Goal: Task Accomplishment & Management: Complete application form

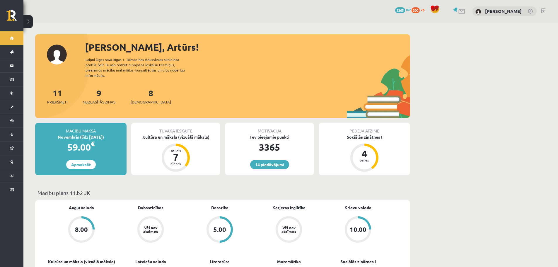
click at [183, 124] on div "Tuvākā ieskaite" at bounding box center [175, 128] width 89 height 11
click at [187, 134] on div "Kultūra un māksla (vizuālā māksla)" at bounding box center [175, 137] width 89 height 6
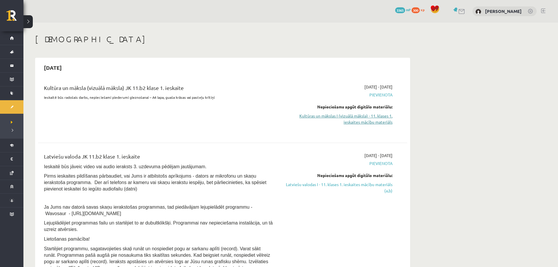
click at [369, 118] on link "Kultūras un mākslas I (vizuālā māksla) - 11. klases 1. ieskaites mācību materiā…" at bounding box center [337, 119] width 110 height 12
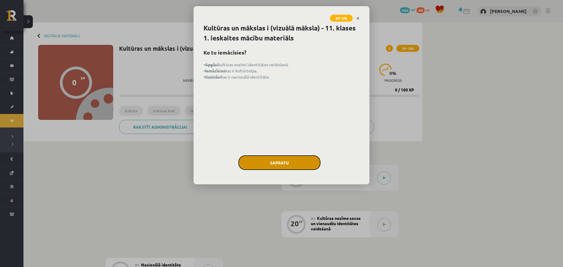
click at [287, 161] on button "Sapratu" at bounding box center [279, 162] width 82 height 15
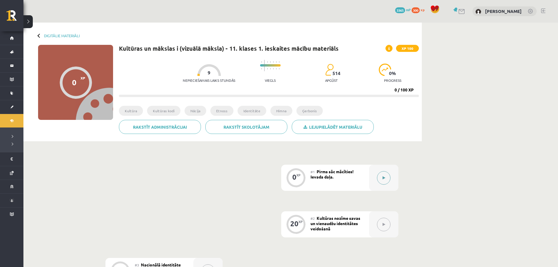
click at [389, 179] on button at bounding box center [383, 177] width 13 height 13
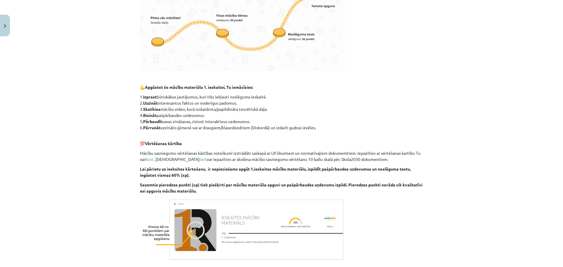
scroll to position [268, 0]
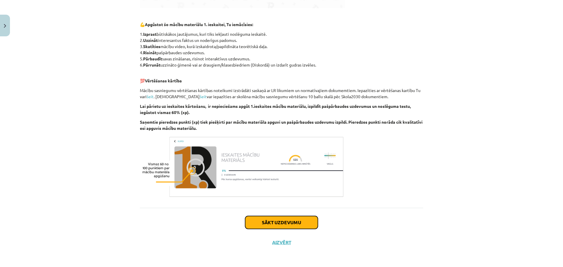
click at [282, 223] on button "Sākt uzdevumu" at bounding box center [281, 222] width 73 height 13
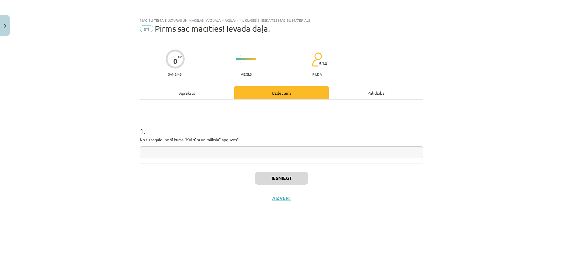
scroll to position [0, 0]
click at [157, 151] on input "text" at bounding box center [281, 152] width 283 height 12
click at [157, 151] on input "*****" at bounding box center [281, 152] width 283 height 12
type input "**********"
click at [282, 179] on button "Iesniegt" at bounding box center [281, 178] width 53 height 13
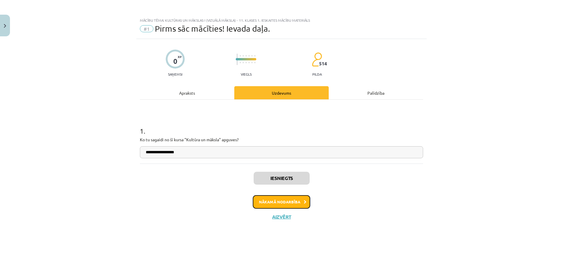
click at [285, 199] on button "Nākamā nodarbība" at bounding box center [281, 201] width 57 height 13
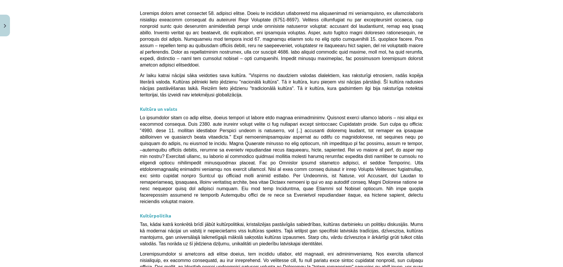
scroll to position [1508, 0]
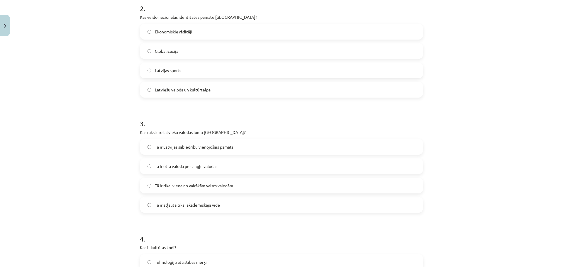
scroll to position [367, 0]
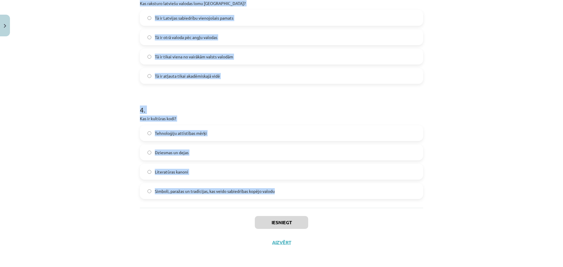
drag, startPoint x: 136, startPoint y: 123, endPoint x: 282, endPoint y: 195, distance: 162.9
copy form "Kāds ir Latvijas valsts uzdevums saskaņā ar Latvijas Satversmi? Veicināt ārzemj…"
click at [17, 142] on div "Mācību tēma: Kultūras un mākslas i (vizuālā māksla) - 11. klases 1. ieskaites m…" at bounding box center [281, 133] width 563 height 267
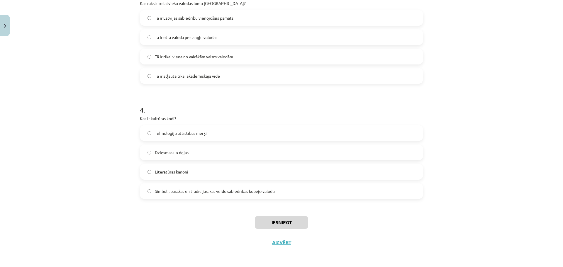
click at [17, 142] on div "Mācību tēma: Kultūras un mākslas i (vizuālā māksla) - 11. klases 1. ieskaites m…" at bounding box center [281, 133] width 563 height 267
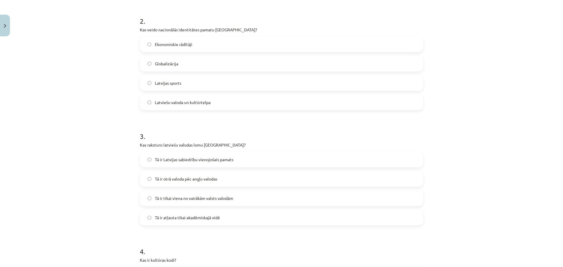
scroll to position [234, 0]
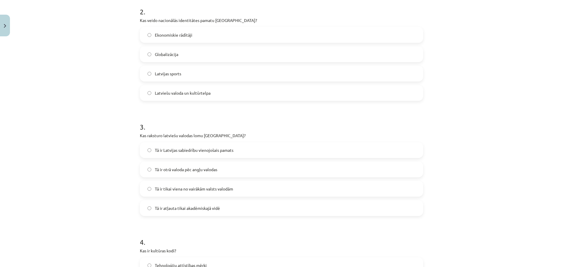
click at [204, 150] on span "Tā ir Latvijas sabiedrību vienojošais pamats" at bounding box center [194, 150] width 79 height 6
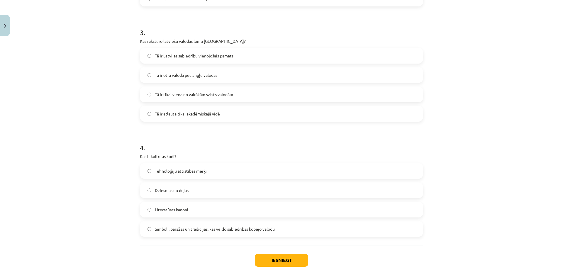
scroll to position [352, 0]
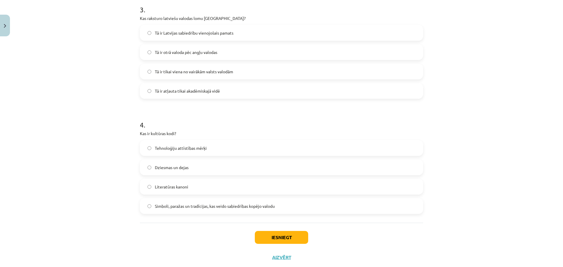
click at [206, 199] on label "Simboli, paražas un tradīcijas, kas veido sabiedrības kopējo valodu" at bounding box center [281, 206] width 282 height 15
click at [280, 241] on button "Iesniegt" at bounding box center [281, 237] width 53 height 13
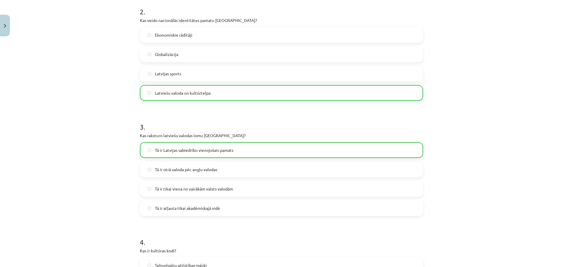
scroll to position [385, 0]
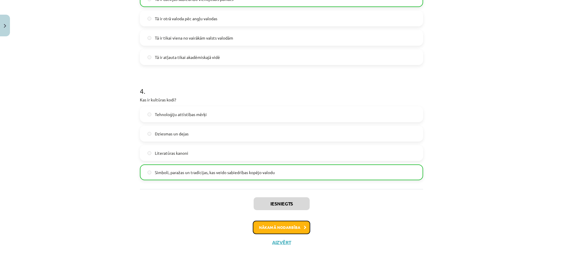
click at [282, 231] on button "Nākamā nodarbība" at bounding box center [281, 227] width 57 height 13
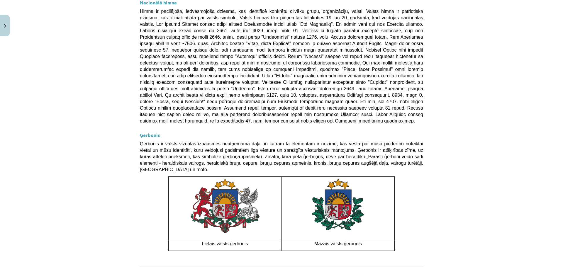
scroll to position [385, 0]
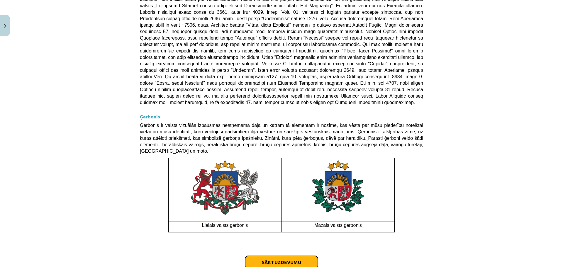
click at [261, 256] on button "Sākt uzdevumu" at bounding box center [281, 262] width 73 height 13
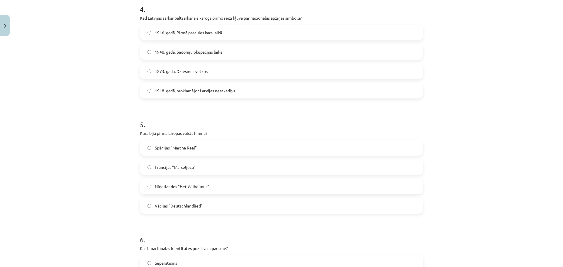
scroll to position [597, 0]
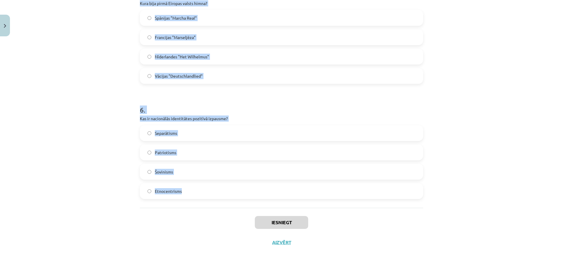
drag, startPoint x: 137, startPoint y: 123, endPoint x: 208, endPoint y: 187, distance: 95.5
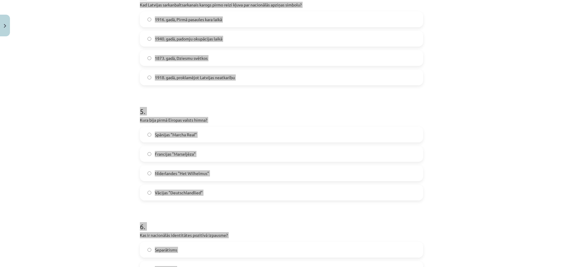
scroll to position [450, 0]
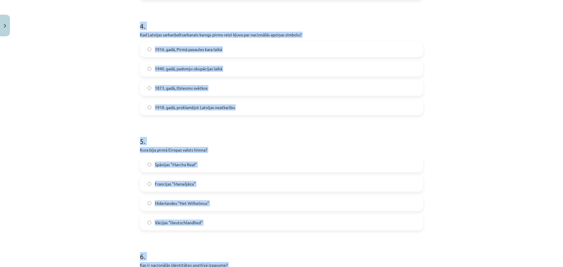
click at [43, 183] on div "Mācību tēma: Kultūras un mākslas i (vizuālā māksla) - 11. klases 1. ieskaites m…" at bounding box center [281, 133] width 563 height 267
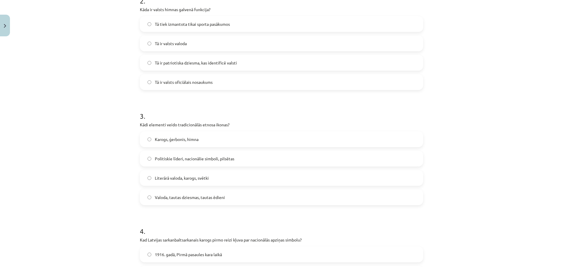
scroll to position [69, 0]
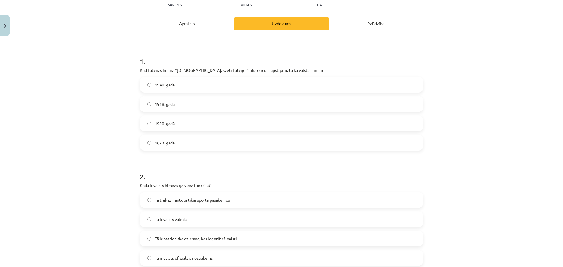
click at [149, 121] on label "1920. gadā" at bounding box center [281, 123] width 282 height 15
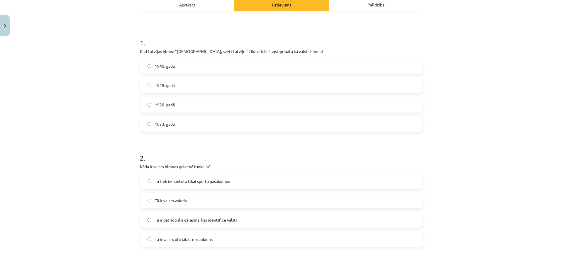
scroll to position [99, 0]
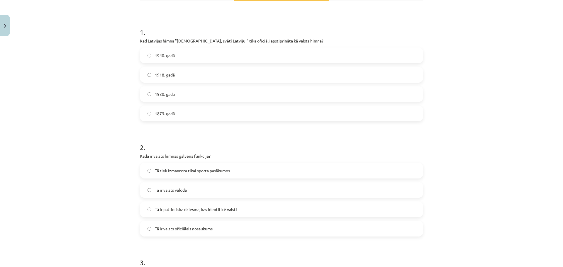
click at [151, 208] on label "Tā ir patriotiska dziesma, kas identificē valsti" at bounding box center [281, 209] width 282 height 15
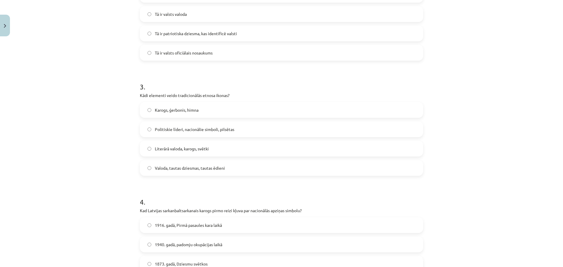
scroll to position [304, 0]
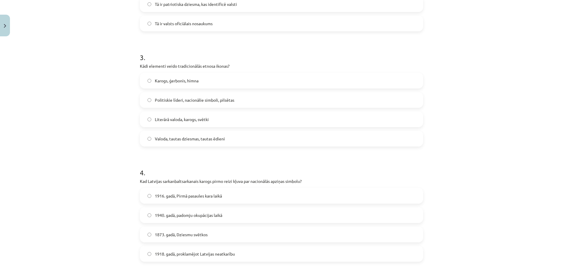
click at [174, 137] on span "Valoda, tautas dziesmas, tautas ēdieni" at bounding box center [190, 139] width 70 height 6
click at [169, 193] on span "1916. gadā, Pirmā pasaules kara laikā" at bounding box center [188, 196] width 67 height 6
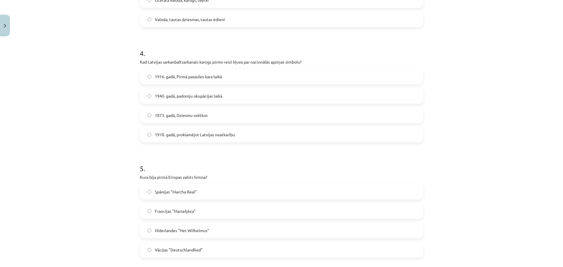
scroll to position [450, 0]
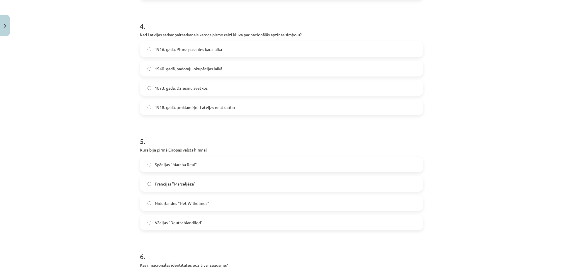
click at [168, 205] on span "Nīderlandes "Het Wilhelmus"" at bounding box center [182, 203] width 54 height 6
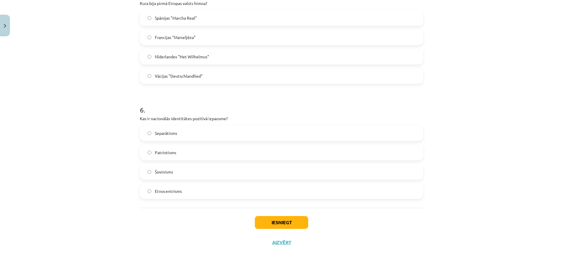
click at [181, 152] on label "Patriotisms" at bounding box center [281, 152] width 282 height 15
click at [261, 220] on button "Iesniegt" at bounding box center [281, 222] width 53 height 13
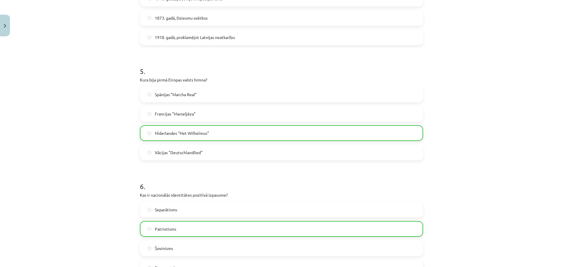
scroll to position [616, 0]
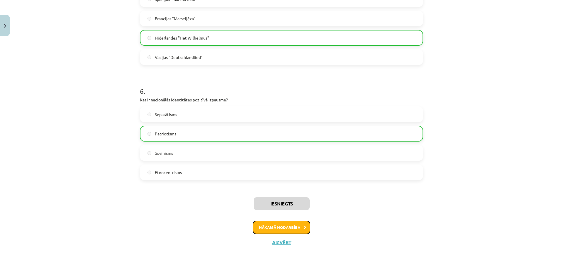
click at [286, 226] on button "Nākamā nodarbība" at bounding box center [281, 227] width 57 height 13
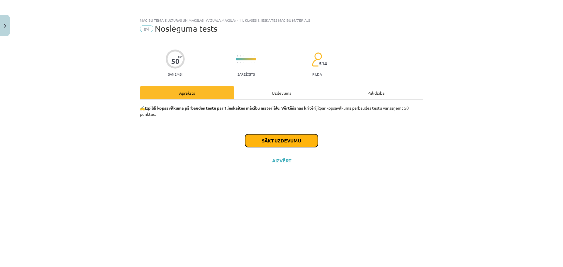
click at [294, 140] on button "Sākt uzdevumu" at bounding box center [281, 140] width 73 height 13
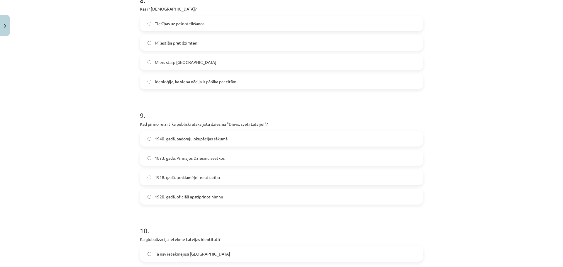
scroll to position [1057, 0]
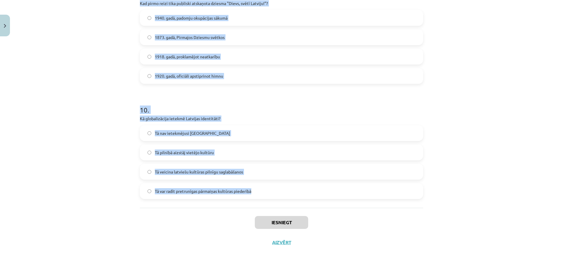
drag, startPoint x: 134, startPoint y: 138, endPoint x: 256, endPoint y: 191, distance: 133.3
click at [256, 191] on div "Mācību tēma: Kultūras un mākslas i (vizuālā māksla) - 11. klases 1. ieskaites m…" at bounding box center [281, 133] width 563 height 267
click at [126, 146] on div "Mācību tēma: Kultūras un mākslas i (vizuālā māksla) - 11. klases 1. ieskaites m…" at bounding box center [281, 133] width 563 height 267
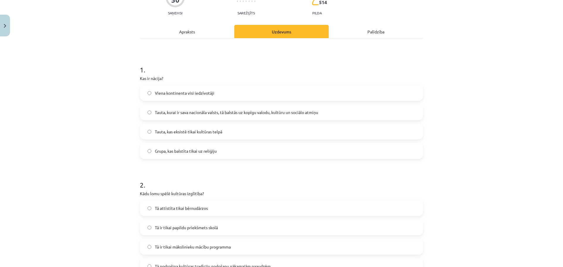
scroll to position [0, 0]
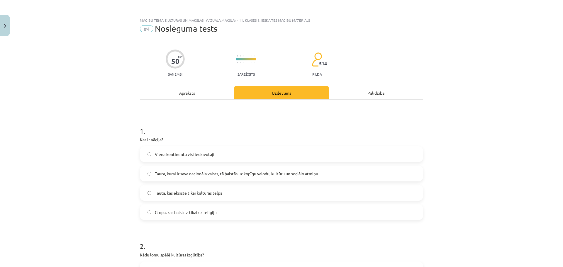
click at [144, 167] on label "Tauta, kurai ir sava nacionāla valsts, tā balstās uz kopīgu valodu, kultūru un …" at bounding box center [281, 173] width 282 height 15
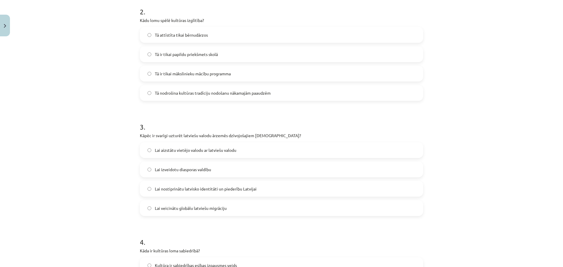
scroll to position [264, 0]
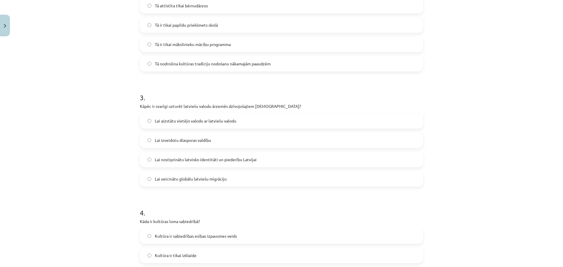
click at [149, 158] on label "Lai nostiprinātu latvisko identitāti un piederību Latvijai" at bounding box center [281, 159] width 282 height 15
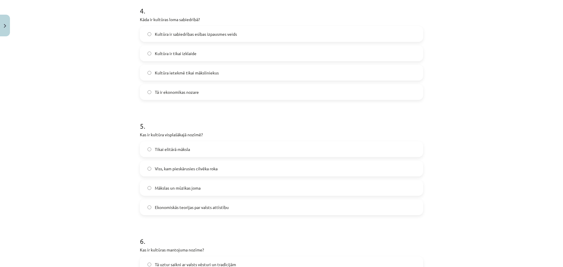
scroll to position [469, 0]
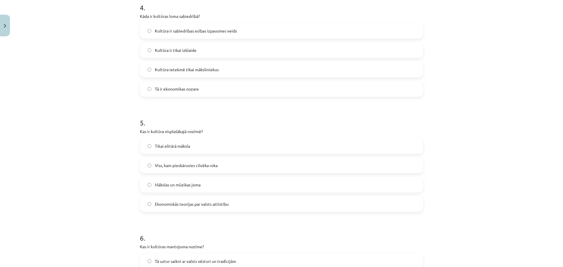
click at [151, 27] on label "Kultūra ir sabiedrības esības izpausmes veids" at bounding box center [281, 30] width 282 height 15
click at [171, 165] on span "Viss, kam pieskārusies cilvēka roka" at bounding box center [186, 165] width 63 height 6
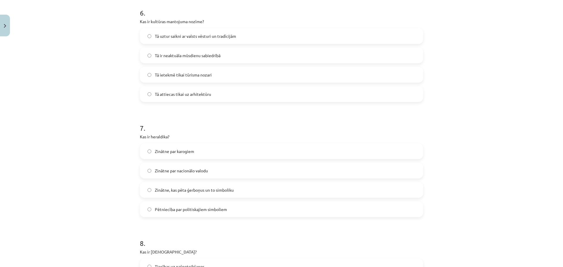
scroll to position [703, 0]
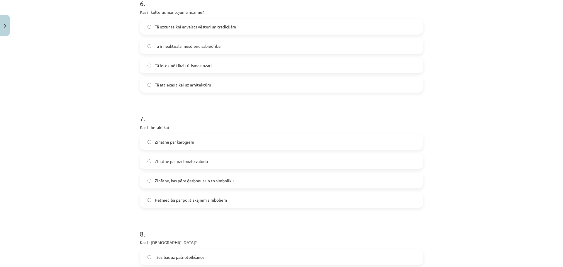
click at [180, 25] on span "Tā uztur saikni ar valsts vēsturi un tradīcijām" at bounding box center [195, 27] width 81 height 6
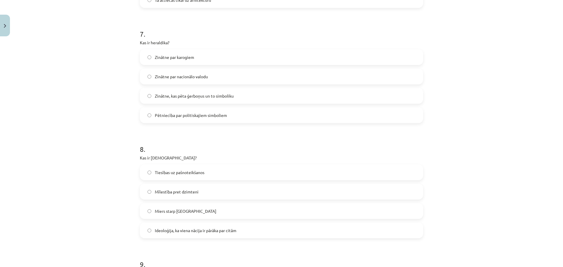
scroll to position [791, 0]
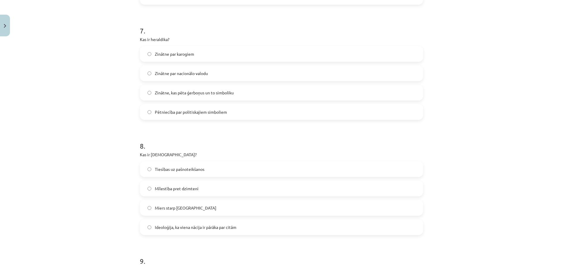
click at [188, 73] on span "Zinātne par nacionālo valodu" at bounding box center [181, 73] width 53 height 6
click at [192, 94] on span "Zinātne, kas pēta ģerboņus un to simboliku" at bounding box center [194, 93] width 79 height 6
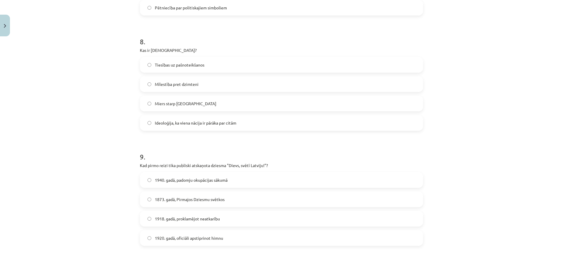
scroll to position [908, 0]
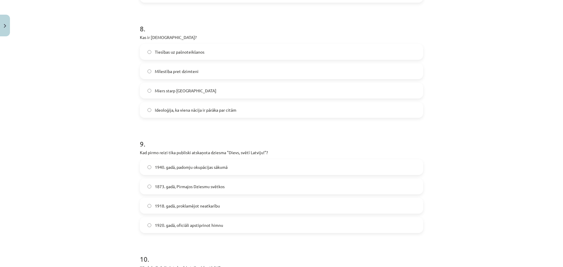
click at [166, 109] on span "Ideoloģija, ka viena nācija ir pārāka par citām" at bounding box center [195, 110] width 81 height 6
click at [155, 188] on span "1873. gadā, Pirmajos Dziesmu svētkos" at bounding box center [190, 186] width 70 height 6
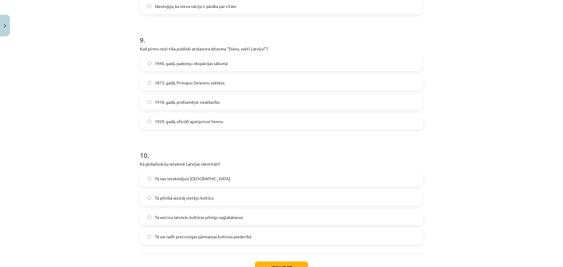
scroll to position [1025, 0]
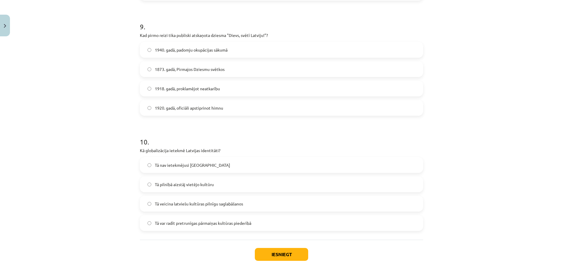
click at [178, 224] on span "Tā var radīt pretrunīgas pārmaiņas kultūras piederībā" at bounding box center [203, 223] width 96 height 6
click at [276, 254] on button "Iesniegt" at bounding box center [281, 254] width 53 height 13
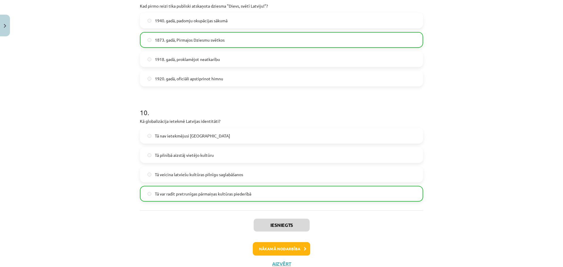
scroll to position [1076, 0]
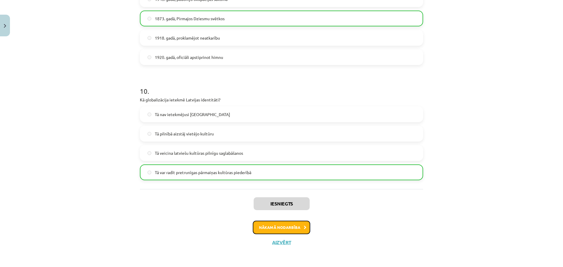
click at [287, 230] on button "Nākamā nodarbība" at bounding box center [281, 227] width 57 height 13
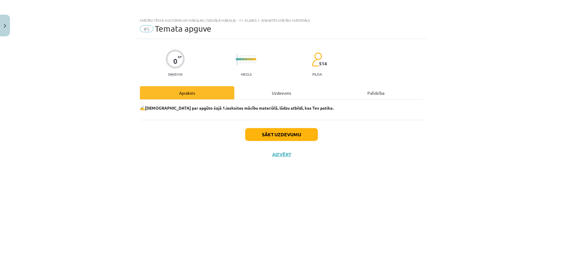
scroll to position [0, 0]
click at [292, 135] on button "Sākt uzdevumu" at bounding box center [281, 134] width 73 height 13
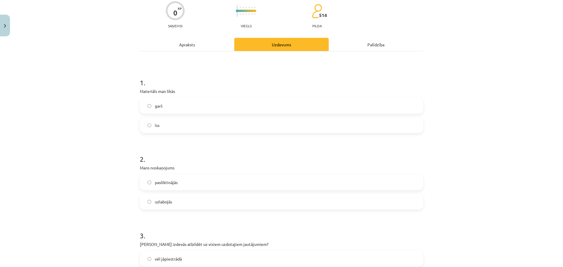
scroll to position [59, 0]
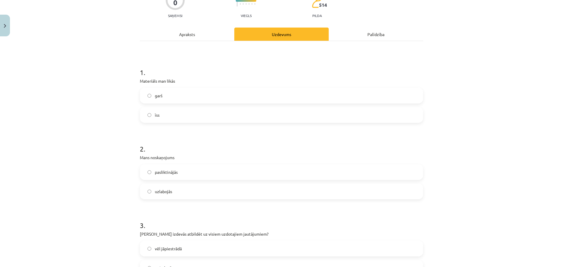
click at [159, 189] on span "uzlabojās" at bounding box center [163, 191] width 17 height 6
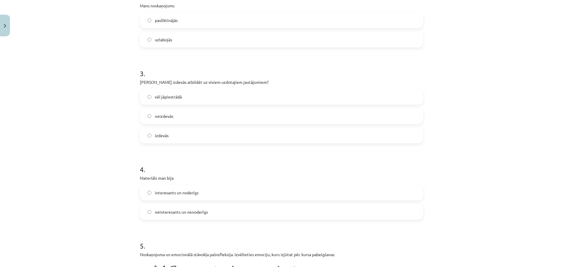
scroll to position [234, 0]
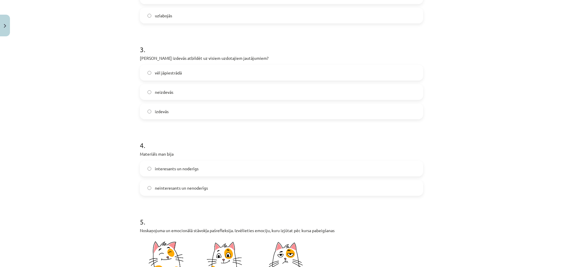
click at [168, 110] on label "izdevās" at bounding box center [281, 111] width 282 height 15
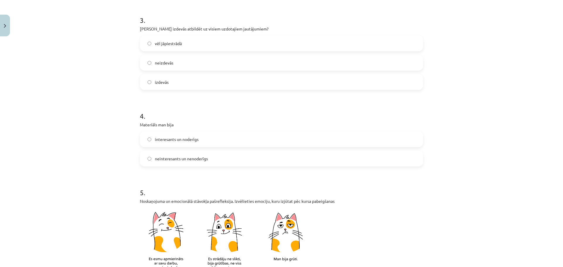
click at [177, 140] on span "interesants un noderīgs" at bounding box center [177, 139] width 44 height 6
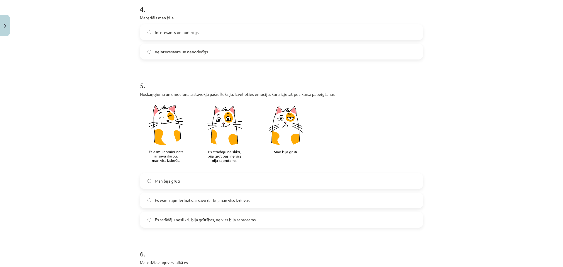
scroll to position [381, 0]
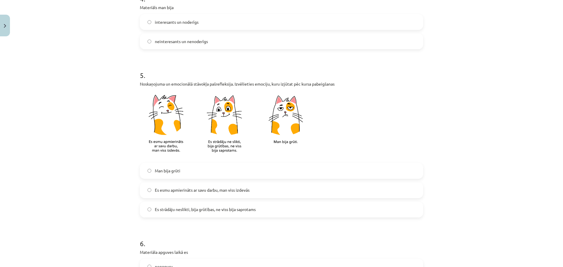
click at [167, 192] on span "Es esmu apmierināts ar savu darbu, man viss izdevās" at bounding box center [202, 190] width 95 height 6
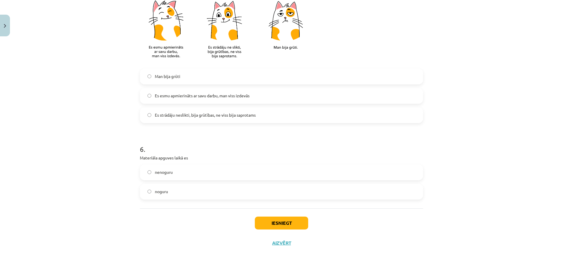
scroll to position [476, 0]
click at [167, 173] on span "nenoguru" at bounding box center [164, 171] width 18 height 6
click at [202, 176] on label "nenoguru" at bounding box center [281, 171] width 282 height 15
click at [277, 224] on button "Iesniegt" at bounding box center [281, 222] width 53 height 13
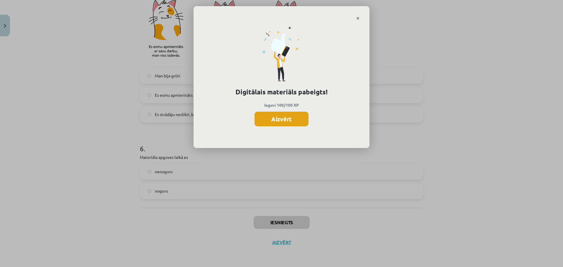
click at [290, 116] on button "Aizvērt" at bounding box center [281, 119] width 54 height 15
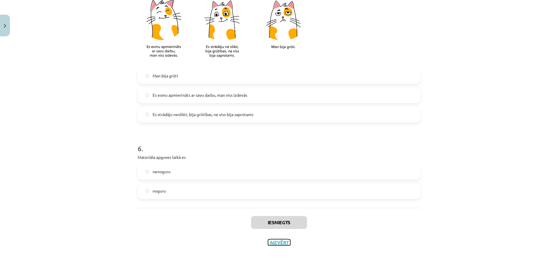
click at [277, 242] on button "Aizvērt" at bounding box center [279, 242] width 22 height 6
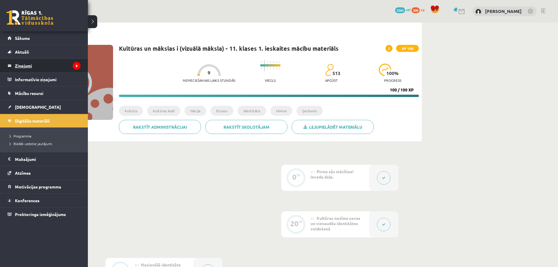
click at [48, 68] on legend "Ziņojumi 9" at bounding box center [48, 65] width 66 height 13
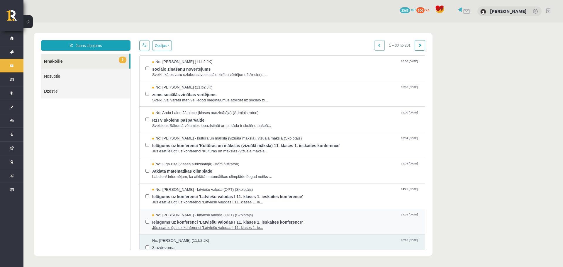
click at [189, 213] on span "No: Laila Jirgensone - latviešu valoda (OPT) (Skolotājs)" at bounding box center [202, 215] width 100 height 6
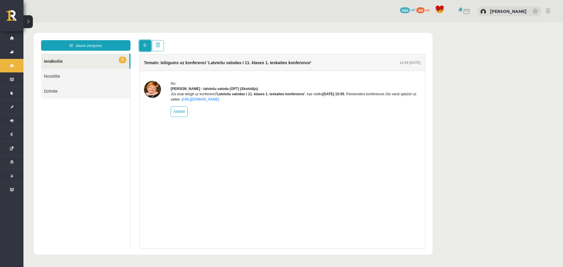
click at [146, 44] on span at bounding box center [145, 45] width 4 height 4
click at [144, 47] on span at bounding box center [145, 45] width 4 height 4
click at [144, 46] on span at bounding box center [145, 45] width 4 height 4
click at [89, 64] on link "8 Ienākošie" at bounding box center [85, 61] width 88 height 15
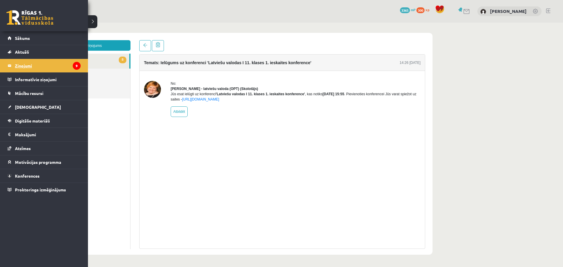
click at [20, 62] on legend "Ziņojumi 9" at bounding box center [48, 65] width 66 height 13
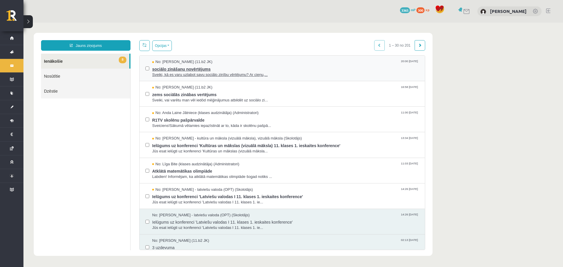
click at [194, 68] on span "sociālo zināšanu novērtējums" at bounding box center [285, 68] width 267 height 7
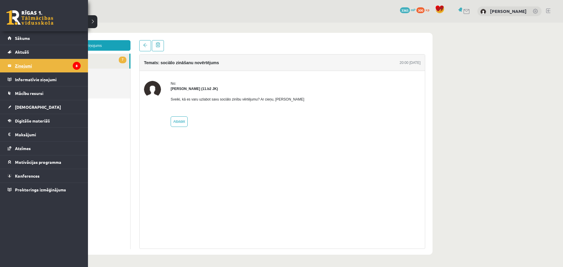
click at [18, 64] on legend "Ziņojumi 8" at bounding box center [48, 65] width 66 height 13
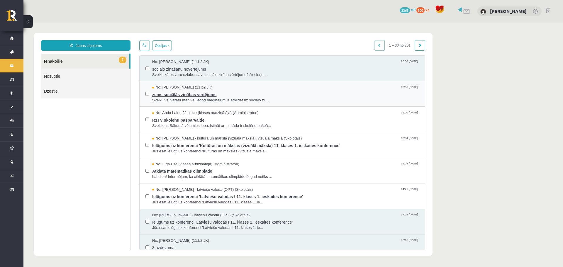
click at [177, 98] on span "Sveiki, vai varētu man vēl iedōd mēģinājumus atbildēt uz sociālo zi..." at bounding box center [285, 101] width 267 height 6
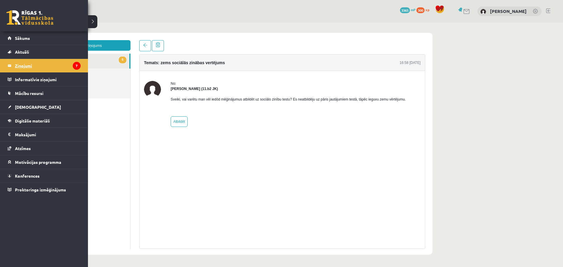
click at [30, 65] on legend "Ziņojumi 7" at bounding box center [48, 65] width 66 height 13
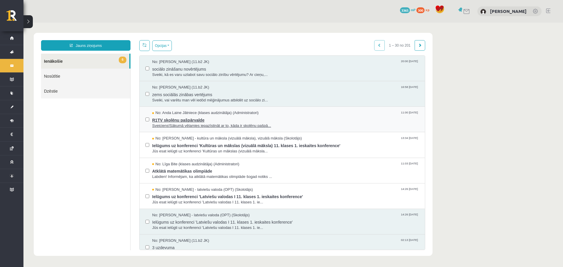
click at [196, 121] on span "R1TV skolēnu pašpārvalde" at bounding box center [285, 119] width 267 height 7
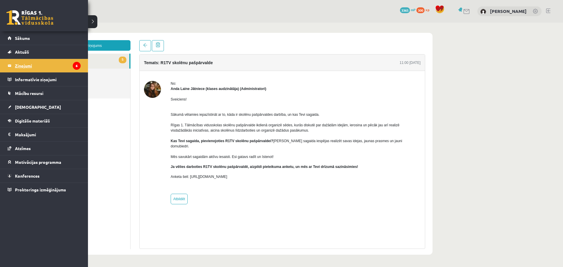
click at [21, 68] on legend "Ziņojumi 6" at bounding box center [48, 65] width 66 height 13
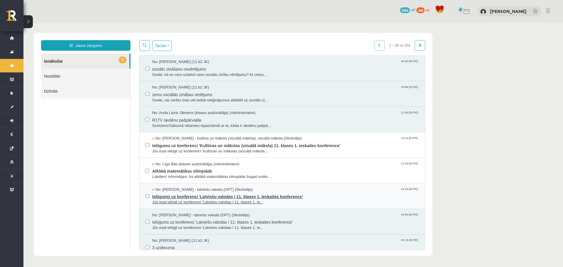
click at [178, 193] on span "Ielūgums uz konferenci 'Latviešu valodas I 11. klases 1. ieskaites konference'" at bounding box center [285, 195] width 267 height 7
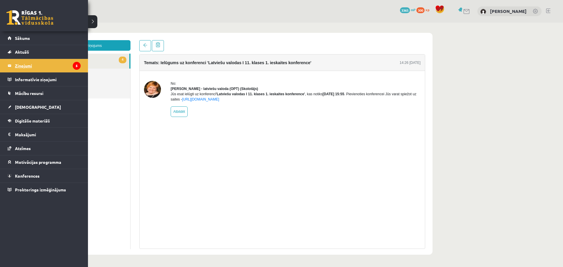
click at [26, 66] on legend "Ziņojumi 5" at bounding box center [48, 65] width 66 height 13
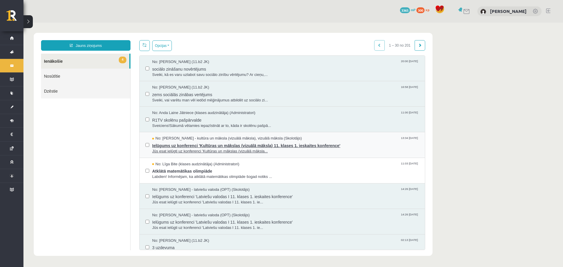
click at [180, 144] on span "Ielūgums uz konferenci 'Kultūras un mākslas (vizuālā māksla) 11. klases 1. iesk…" at bounding box center [285, 144] width 267 height 7
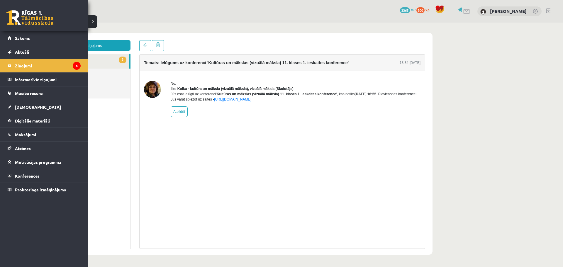
click at [24, 66] on legend "Ziņojumi 4" at bounding box center [48, 65] width 66 height 13
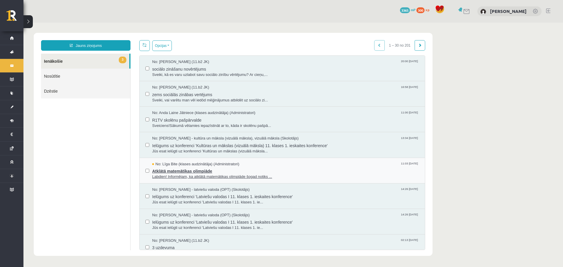
click at [186, 173] on span "Atklātā matemātikas olimpiāde" at bounding box center [285, 170] width 267 height 7
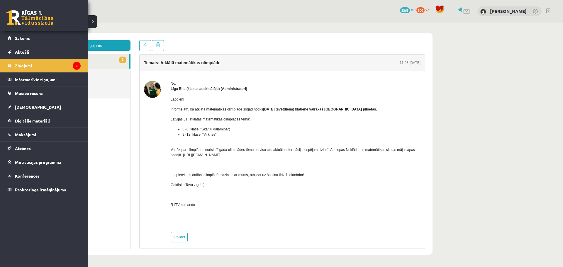
click at [23, 67] on legend "Ziņojumi 3" at bounding box center [48, 65] width 66 height 13
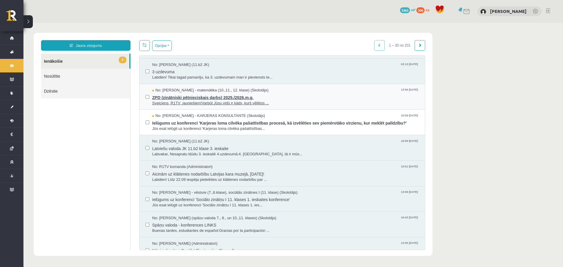
click at [188, 100] on span "Sveiciens, R1TV jauniešiem!Varbūt Jūsu vidū ir kāds, kurš vēlētos ..." at bounding box center [285, 103] width 267 height 6
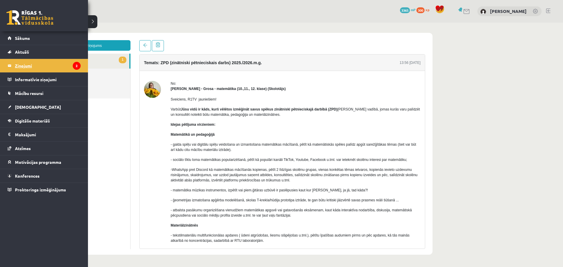
click at [24, 66] on legend "Ziņojumi 2" at bounding box center [48, 65] width 66 height 13
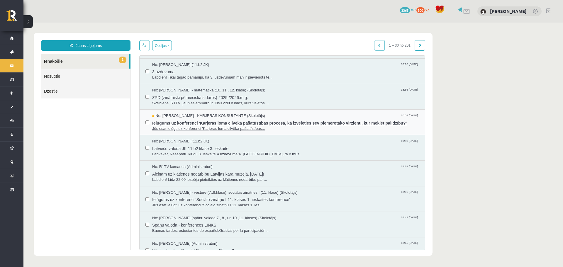
click at [166, 125] on span "Ielūgums uz konferenci 'Karjeras loma cilvēka pašattīstības procesā, kā izvēlēt…" at bounding box center [285, 122] width 267 height 7
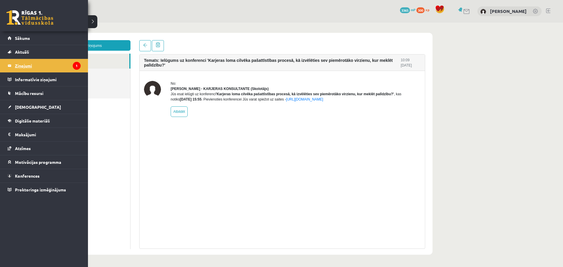
click at [27, 67] on legend "Ziņojumi 1" at bounding box center [48, 65] width 66 height 13
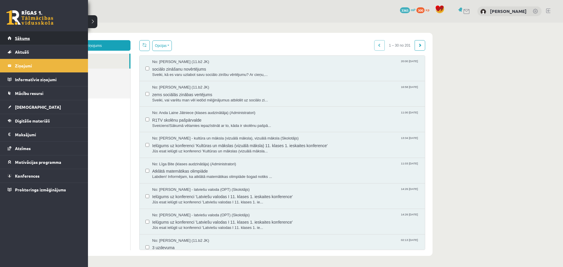
click at [22, 40] on span "Sākums" at bounding box center [22, 37] width 15 height 5
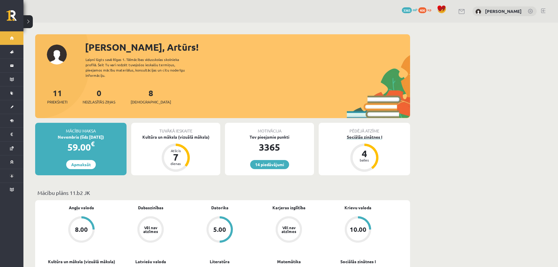
click at [359, 134] on div "Sociālās zinātnes I" at bounding box center [364, 137] width 91 height 6
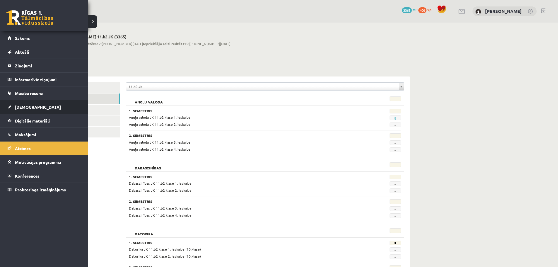
click at [35, 105] on link "[DEMOGRAPHIC_DATA]" at bounding box center [44, 106] width 73 height 13
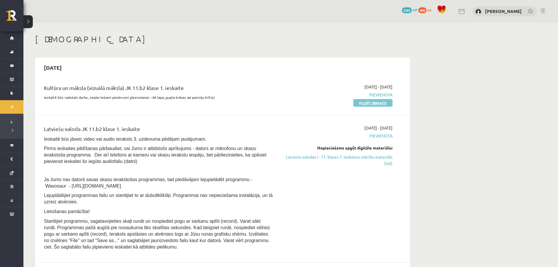
click at [368, 104] on link "Pildīt ieskaiti" at bounding box center [372, 103] width 39 height 8
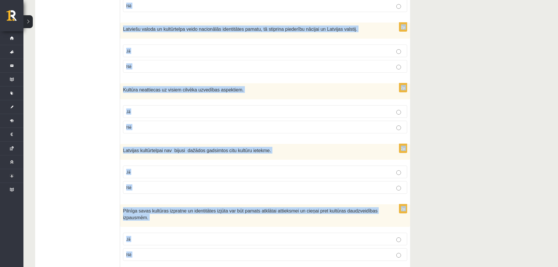
scroll to position [796, 0]
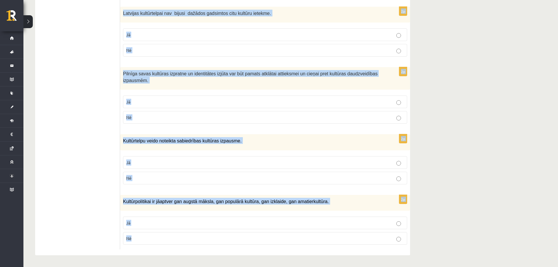
drag, startPoint x: 125, startPoint y: 118, endPoint x: 193, endPoint y: 244, distance: 143.4
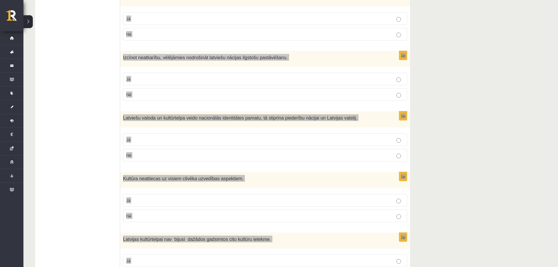
scroll to position [503, 0]
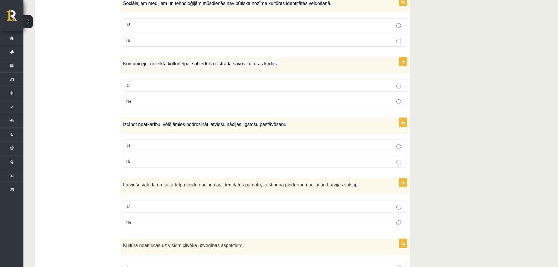
click at [88, 155] on ul "1. uzdevums 2. uzdevums 3. uzdevums 4. uzdevums 5. uzdevums" at bounding box center [80, 76] width 79 height 931
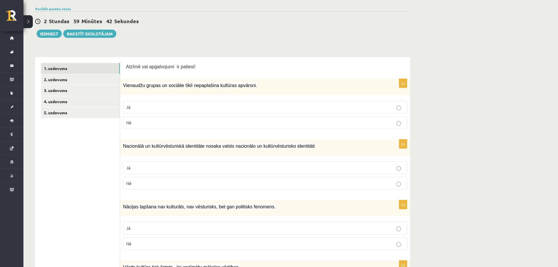
scroll to position [34, 0]
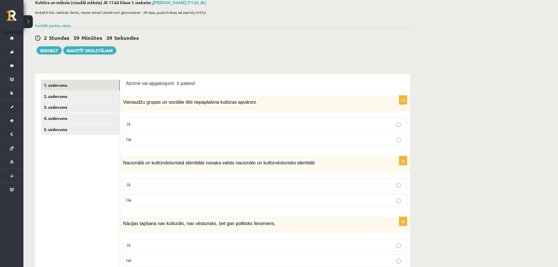
click at [177, 134] on label "Nē" at bounding box center [265, 139] width 284 height 13
click at [202, 184] on p "Jā" at bounding box center [265, 184] width 278 height 6
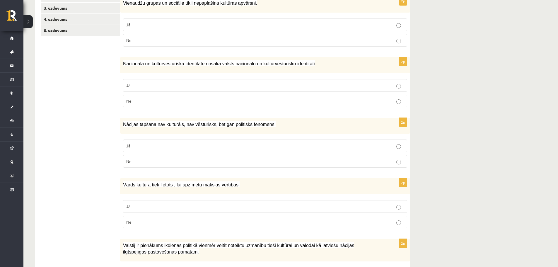
scroll to position [151, 0]
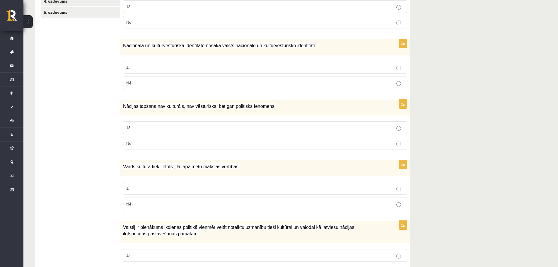
click at [231, 144] on p "Nē" at bounding box center [265, 143] width 278 height 6
click at [220, 188] on p "Jā" at bounding box center [265, 188] width 278 height 6
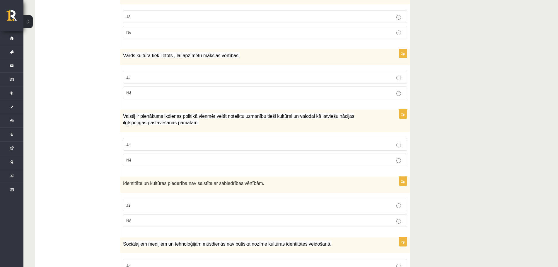
scroll to position [298, 0]
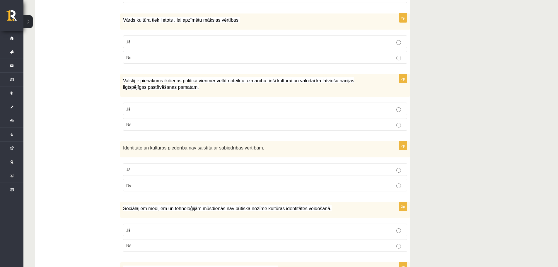
click at [267, 109] on p "Jā" at bounding box center [265, 109] width 278 height 6
click at [249, 183] on p "Nē" at bounding box center [265, 185] width 278 height 6
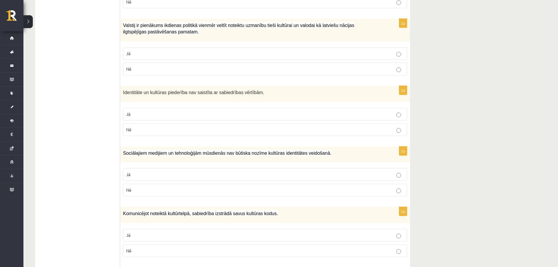
scroll to position [357, 0]
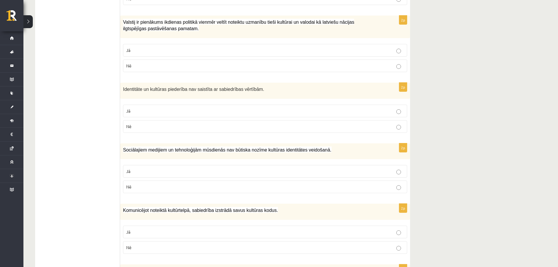
click at [246, 194] on fieldset "Jā Nē" at bounding box center [265, 178] width 284 height 33
click at [245, 190] on label "Nē" at bounding box center [265, 186] width 284 height 13
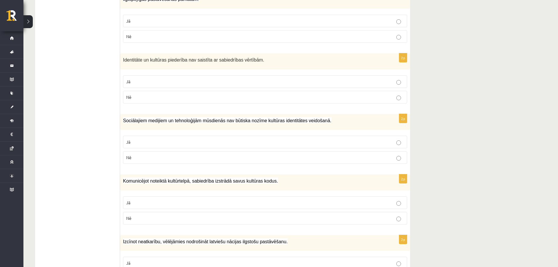
click at [228, 201] on p "Jā" at bounding box center [265, 203] width 278 height 6
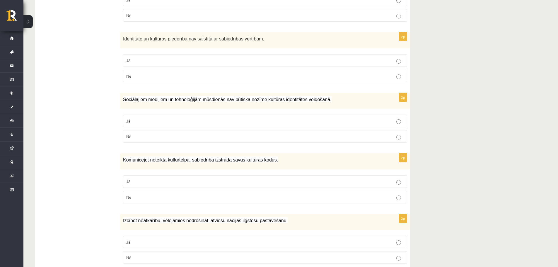
scroll to position [444, 0]
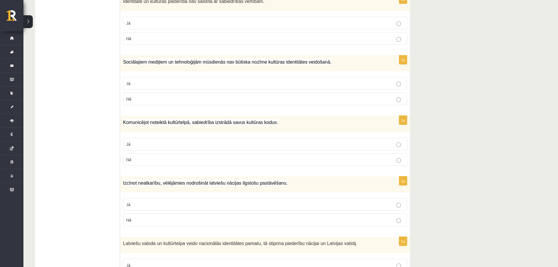
click at [203, 200] on label "Jā" at bounding box center [265, 204] width 284 height 13
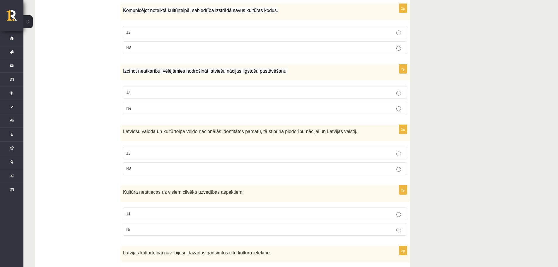
scroll to position [562, 0]
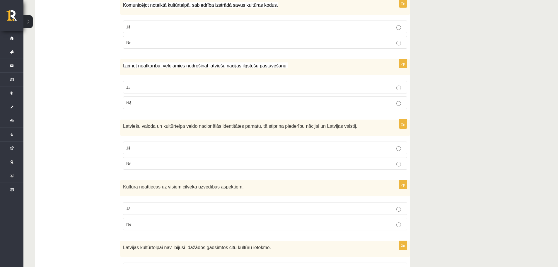
click at [369, 147] on p "Jā" at bounding box center [265, 148] width 278 height 6
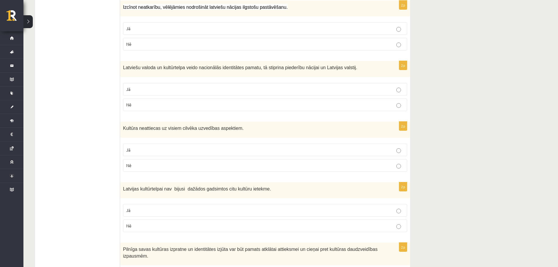
scroll to position [650, 0]
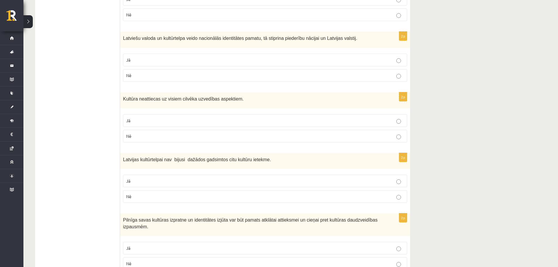
click at [345, 141] on label "Nē" at bounding box center [265, 136] width 284 height 13
click at [340, 197] on p "Nē" at bounding box center [265, 196] width 278 height 6
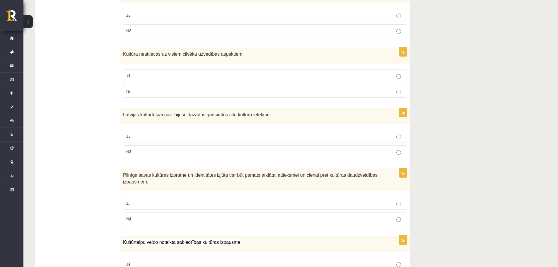
scroll to position [708, 0]
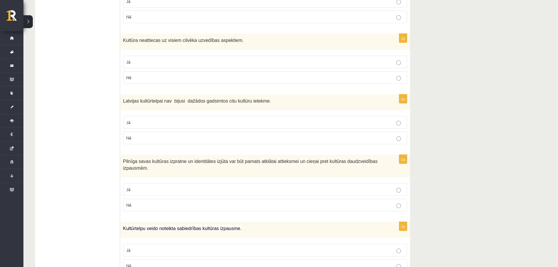
click at [321, 192] on p "Jā" at bounding box center [265, 189] width 278 height 6
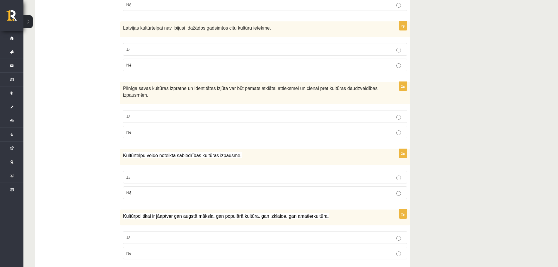
scroll to position [796, 0]
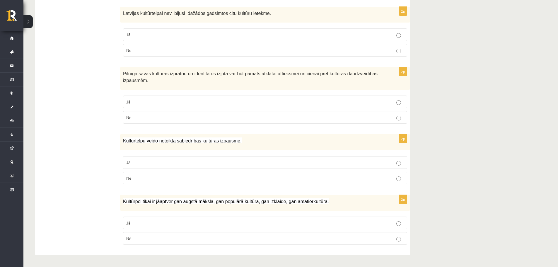
click at [371, 160] on p "Jā" at bounding box center [265, 162] width 278 height 6
click at [348, 226] on label "Jā" at bounding box center [265, 223] width 284 height 13
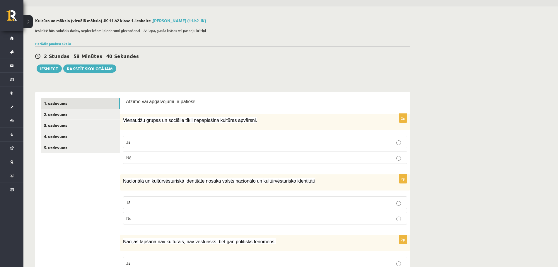
scroll to position [5, 0]
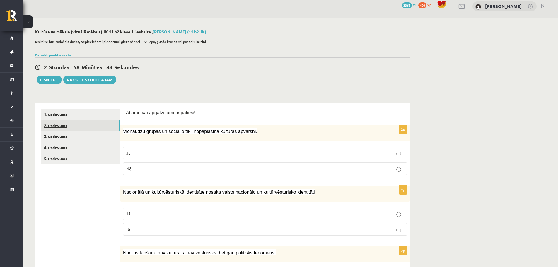
click at [96, 124] on link "2. uzdevums" at bounding box center [80, 125] width 79 height 11
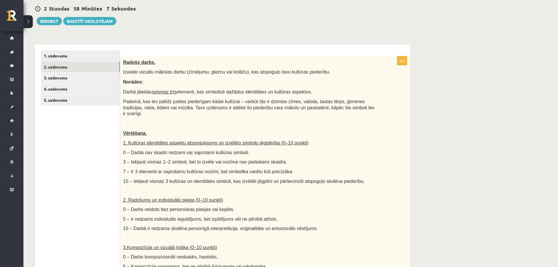
scroll to position [0, 0]
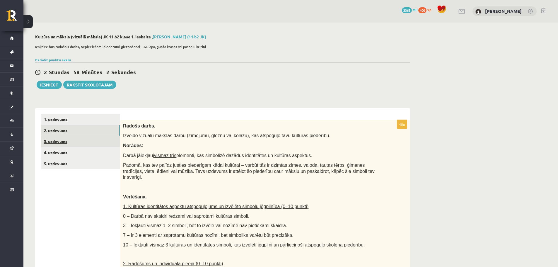
click at [86, 140] on link "3. uzdevums" at bounding box center [80, 141] width 79 height 11
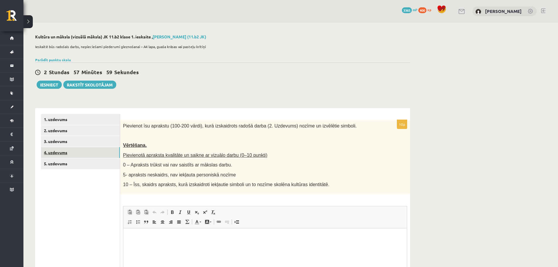
click at [83, 154] on link "4. uzdevums" at bounding box center [80, 152] width 79 height 11
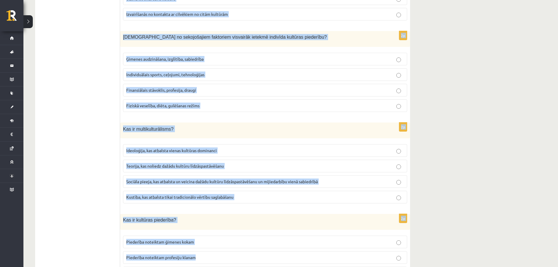
scroll to position [779, 0]
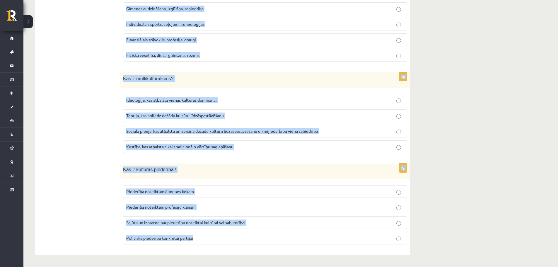
drag, startPoint x: 123, startPoint y: 126, endPoint x: 209, endPoint y: 238, distance: 141.6
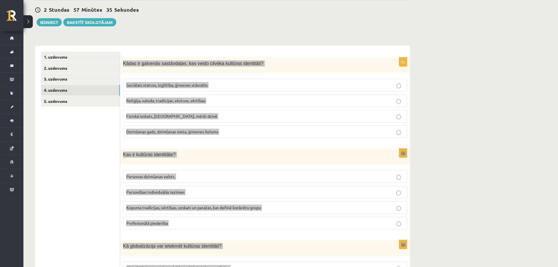
scroll to position [17, 0]
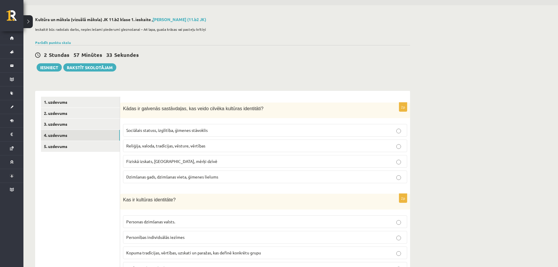
click at [202, 143] on p "Reliģija, valoda, tradīcijas, vēsture, vērtības" at bounding box center [265, 146] width 278 height 6
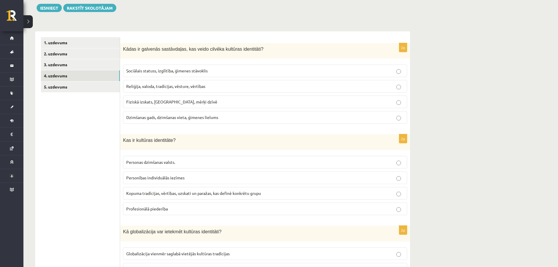
scroll to position [105, 0]
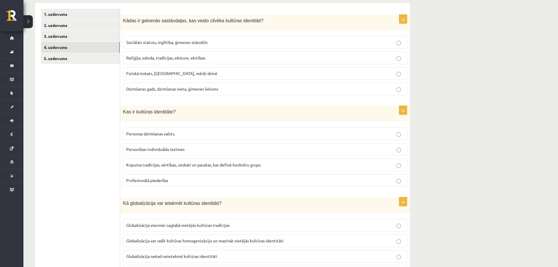
click at [200, 162] on p "Kopuma tradīcijas, vērtības, uzskati un paražas, kas definē konkrētu grupu" at bounding box center [265, 165] width 278 height 6
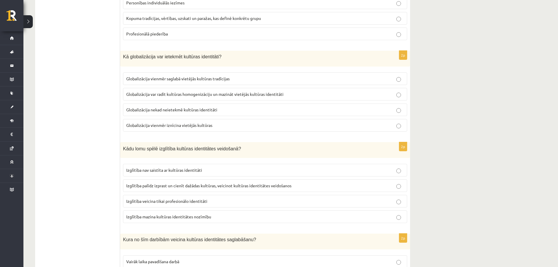
click at [205, 93] on span "Globalizācija var radīt kultūras homogenizāciju un mazināt vietējās kultūras id…" at bounding box center [204, 93] width 157 height 5
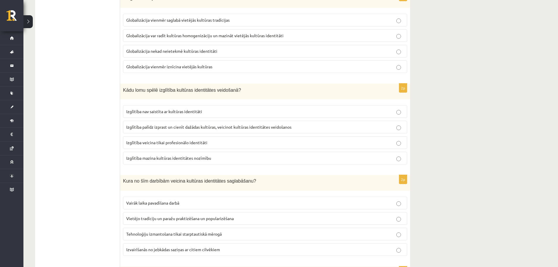
scroll to position [340, 0]
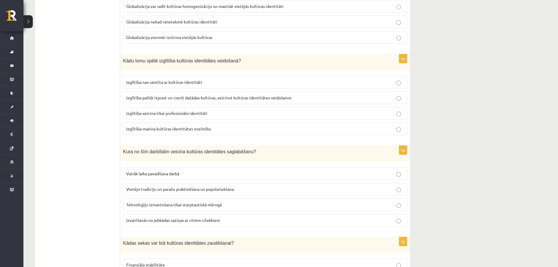
click at [188, 99] on span "Izglītība palīdz izprast un cienīt dažādas kultūras, veicinot kultūras identitā…" at bounding box center [208, 97] width 165 height 5
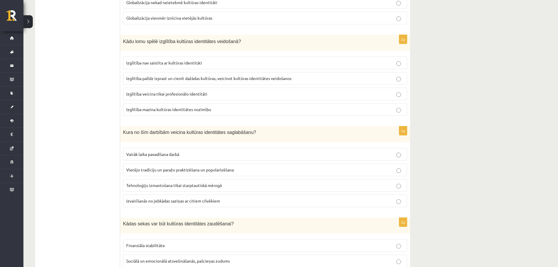
scroll to position [398, 0]
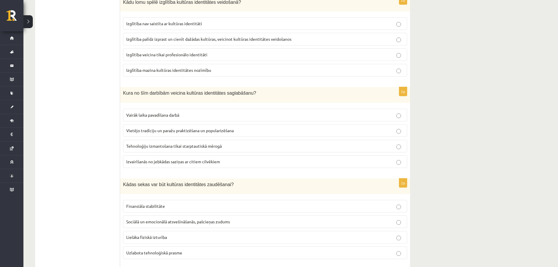
click at [183, 129] on span "Vietējo tradīciju un paražu praktizēšana un popularizēšana" at bounding box center [180, 130] width 108 height 5
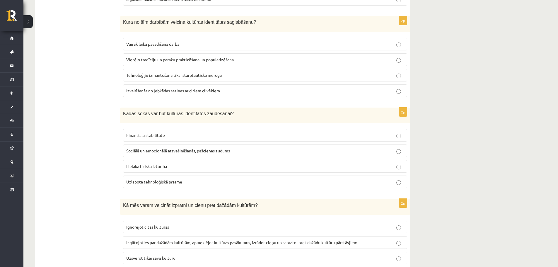
scroll to position [486, 0]
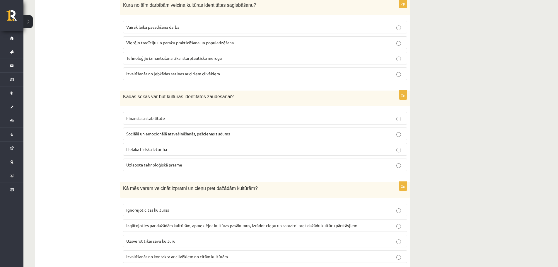
click at [160, 133] on span "Sociālā un emocionālā atsvešināšanās, pašcieņas zudums" at bounding box center [178, 133] width 104 height 5
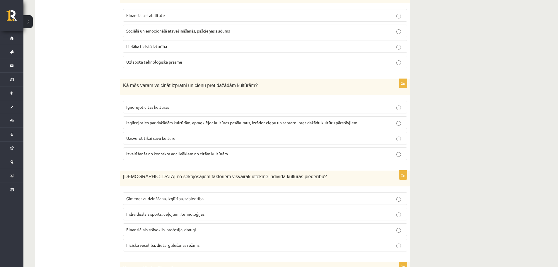
scroll to position [603, 0]
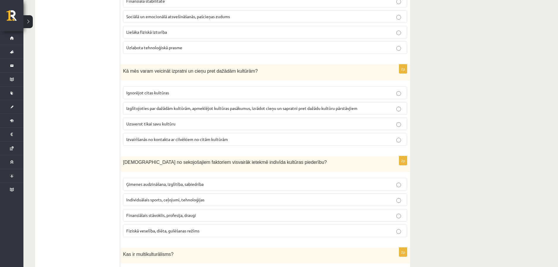
click at [179, 109] on span "Izglītojoties par dažādām kultūrām, apmeklējot kultūras pasākumus, izrādot cieņ…" at bounding box center [241, 107] width 231 height 5
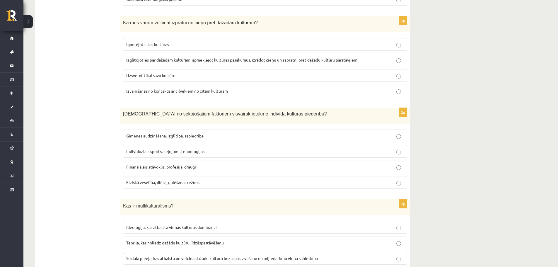
scroll to position [662, 0]
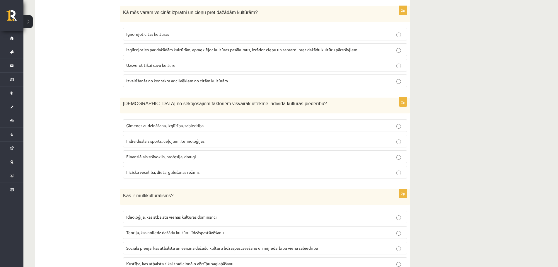
click at [176, 125] on span "Ģimenes audzināšana, izglītība, sabiedrība" at bounding box center [164, 125] width 77 height 5
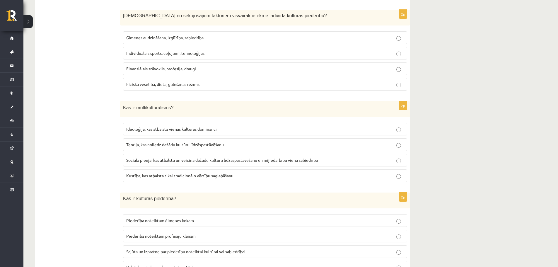
scroll to position [779, 0]
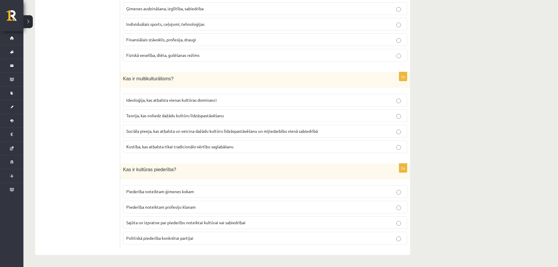
click at [170, 131] on span "Sociāla pieeja, kas atbalsta un veicina dažādu kultūru līdzāspastāvēšanu un mij…" at bounding box center [222, 130] width 192 height 5
click at [153, 225] on p "Sajūta un izpratne par piederību noteiktai kultūrai vai sabiedrībai" at bounding box center [265, 222] width 278 height 6
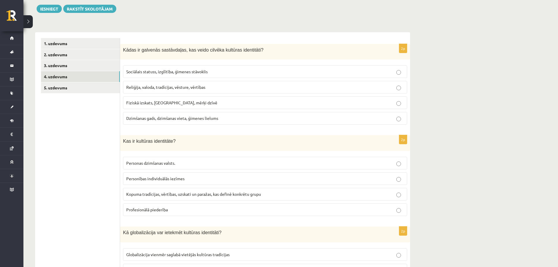
scroll to position [0, 0]
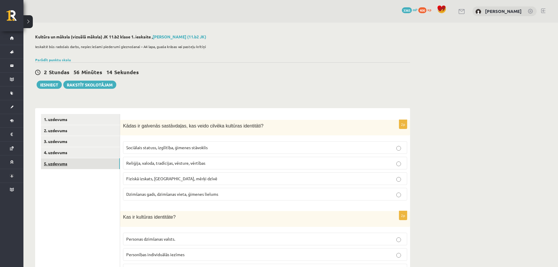
click at [82, 163] on link "5. uzdevums" at bounding box center [80, 163] width 79 height 11
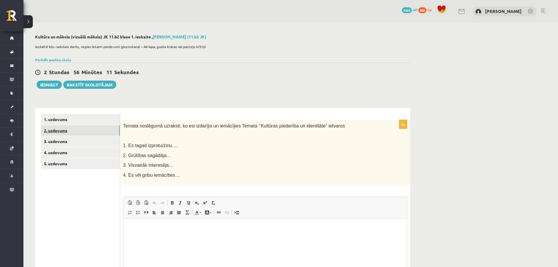
click at [79, 130] on link "2. uzdevums" at bounding box center [80, 130] width 79 height 11
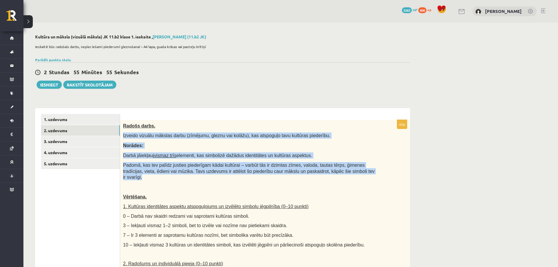
drag, startPoint x: 123, startPoint y: 136, endPoint x: 346, endPoint y: 171, distance: 225.5
click at [346, 171] on div "Radošs darbs. Izveido vizuālu mākslas darbu (zīmējumu, gleznu vai kolāžu), kas …" at bounding box center [265, 258] width 290 height 277
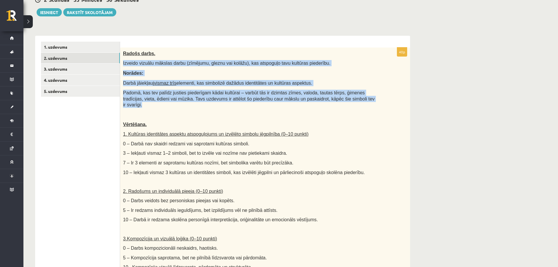
scroll to position [59, 0]
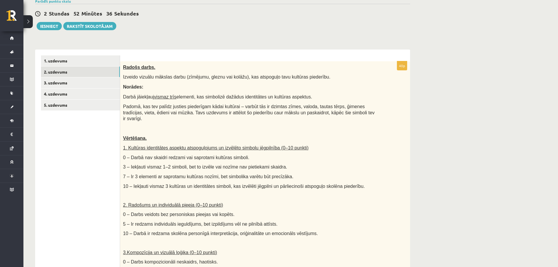
click at [356, 175] on div "Radošs darbs. Izveido vizuālu mākslas darbu (zīmējumu, gleznu vai kolāžu), kas …" at bounding box center [265, 199] width 290 height 277
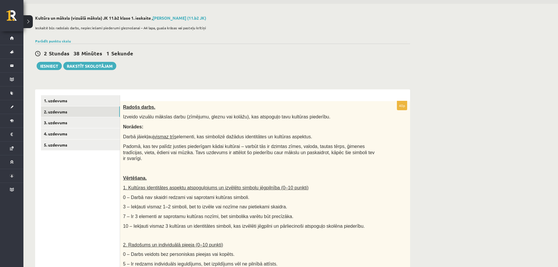
scroll to position [0, 0]
